Goal: Use online tool/utility: Utilize a website feature to perform a specific function

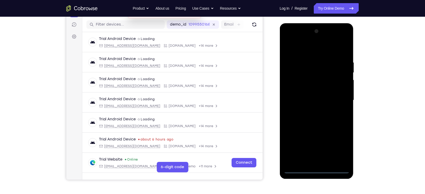
click at [317, 170] on div at bounding box center [316, 100] width 66 height 146
click at [337, 149] on div at bounding box center [316, 100] width 66 height 146
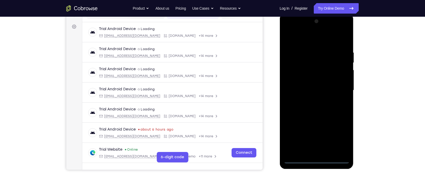
scroll to position [73, 0]
click at [287, 43] on div at bounding box center [316, 90] width 66 height 146
click at [337, 87] on div at bounding box center [316, 90] width 66 height 146
click at [312, 99] on div at bounding box center [316, 90] width 66 height 146
click at [310, 83] on div at bounding box center [316, 90] width 66 height 146
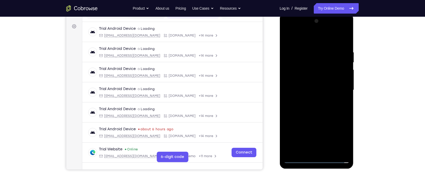
click at [304, 82] on div at bounding box center [316, 90] width 66 height 146
click at [298, 94] on div at bounding box center [316, 90] width 66 height 146
click at [297, 106] on div at bounding box center [316, 90] width 66 height 146
click at [301, 107] on div at bounding box center [316, 90] width 66 height 146
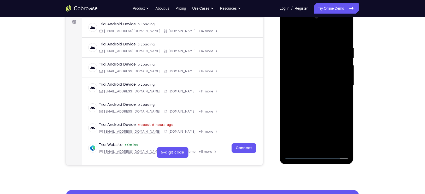
scroll to position [78, 0]
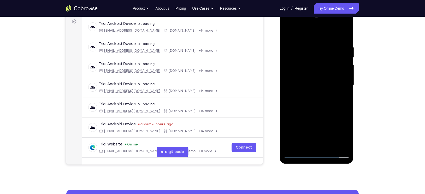
click at [320, 109] on div at bounding box center [316, 85] width 66 height 146
drag, startPoint x: 327, startPoint y: 117, endPoint x: 323, endPoint y: 94, distance: 22.5
click at [323, 94] on div at bounding box center [316, 85] width 66 height 146
drag, startPoint x: 323, startPoint y: 94, endPoint x: 324, endPoint y: 132, distance: 37.3
click at [324, 132] on div at bounding box center [316, 85] width 66 height 146
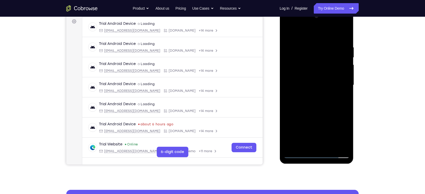
click at [325, 49] on div at bounding box center [316, 85] width 66 height 146
click at [345, 34] on div at bounding box center [316, 85] width 66 height 146
click at [307, 49] on div at bounding box center [316, 85] width 66 height 146
click at [296, 35] on div at bounding box center [316, 85] width 66 height 146
click at [337, 98] on div at bounding box center [316, 85] width 66 height 146
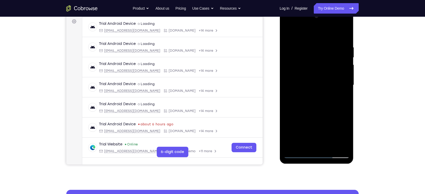
click at [287, 31] on div at bounding box center [316, 85] width 66 height 146
click at [288, 32] on div at bounding box center [316, 85] width 66 height 146
click at [316, 49] on div at bounding box center [316, 85] width 66 height 146
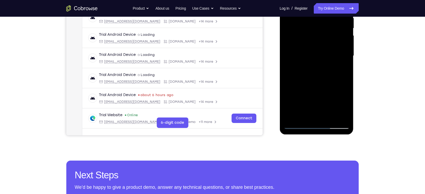
click at [300, 118] on div at bounding box center [316, 56] width 66 height 146
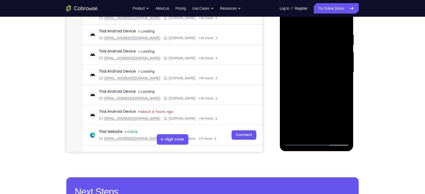
scroll to position [61, 0]
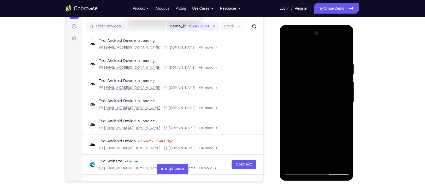
click at [287, 47] on div at bounding box center [316, 102] width 66 height 146
click at [344, 50] on div at bounding box center [316, 102] width 66 height 146
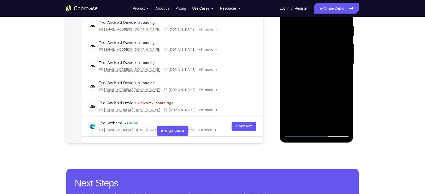
scroll to position [100, 0]
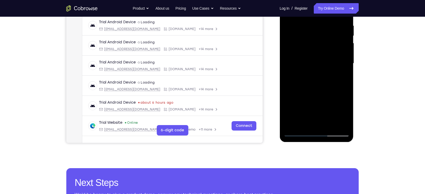
drag, startPoint x: 320, startPoint y: 71, endPoint x: 321, endPoint y: 104, distance: 33.1
click at [321, 104] on div at bounding box center [316, 63] width 66 height 146
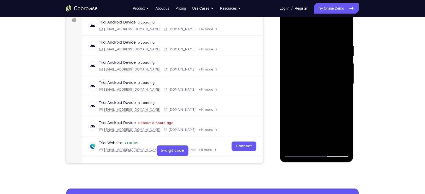
scroll to position [79, 0]
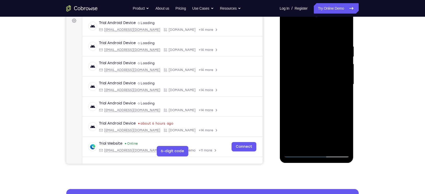
click at [310, 45] on div at bounding box center [316, 84] width 66 height 146
click at [329, 69] on div at bounding box center [316, 84] width 66 height 146
drag, startPoint x: 307, startPoint y: 71, endPoint x: 349, endPoint y: 66, distance: 42.5
click at [349, 66] on div at bounding box center [316, 84] width 74 height 155
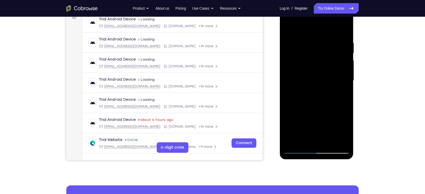
scroll to position [82, 0]
click at [337, 142] on div at bounding box center [316, 81] width 66 height 146
click at [344, 28] on div at bounding box center [316, 81] width 66 height 146
drag, startPoint x: 303, startPoint y: 85, endPoint x: 303, endPoint y: 135, distance: 49.3
click at [303, 135] on div at bounding box center [316, 81] width 66 height 146
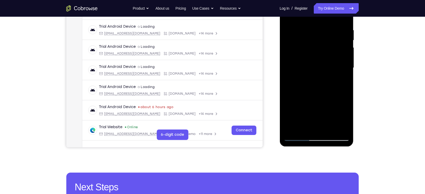
scroll to position [91, 0]
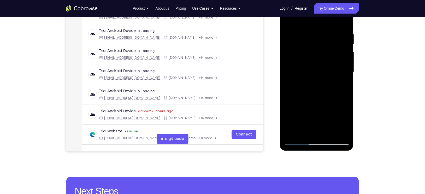
click at [312, 34] on div at bounding box center [316, 72] width 66 height 146
click at [345, 23] on div at bounding box center [316, 72] width 66 height 146
drag, startPoint x: 324, startPoint y: 40, endPoint x: 322, endPoint y: 81, distance: 41.5
click at [322, 81] on div at bounding box center [316, 72] width 66 height 146
drag, startPoint x: 320, startPoint y: 83, endPoint x: 314, endPoint y: 152, distance: 68.6
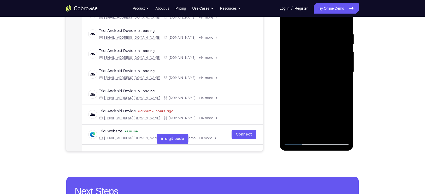
click at [314, 152] on html "Online web based iOS Simulators and Android Emulators. Run iPhone, iPad, Mobile…" at bounding box center [316, 73] width 74 height 156
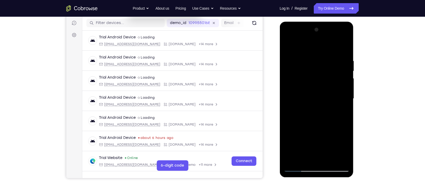
scroll to position [64, 0]
